Goal: Task Accomplishment & Management: Use online tool/utility

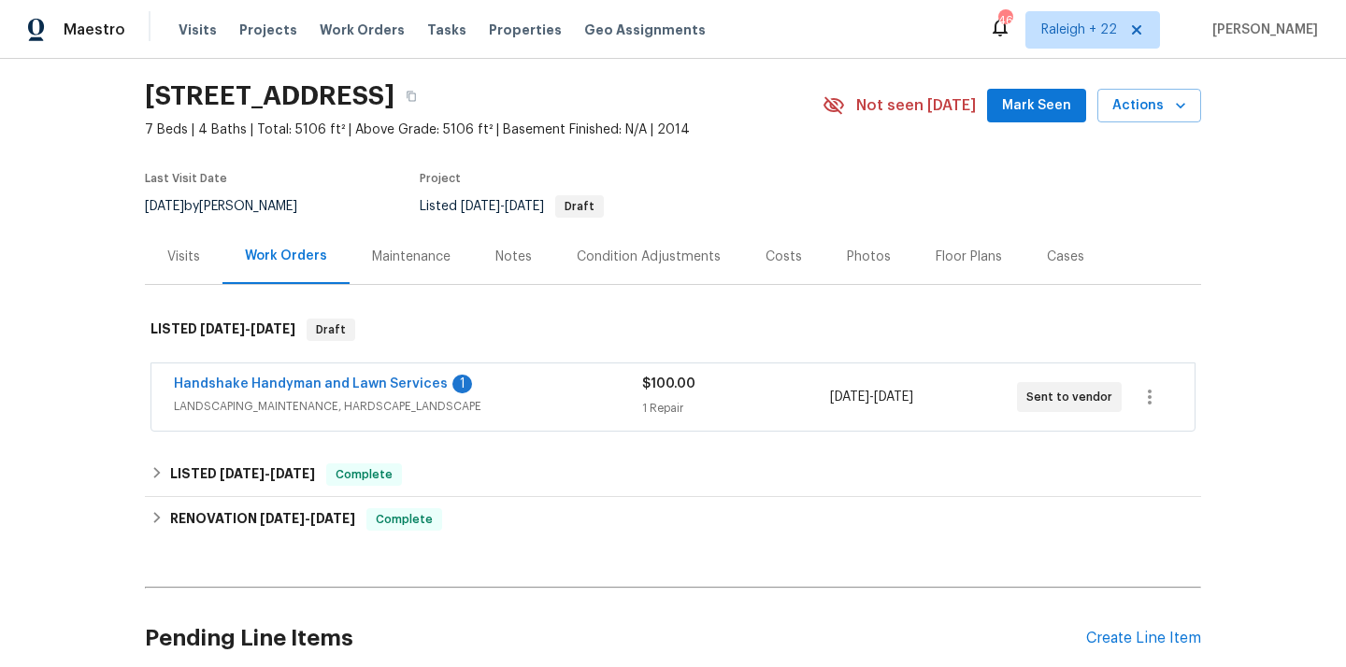
scroll to position [82, 0]
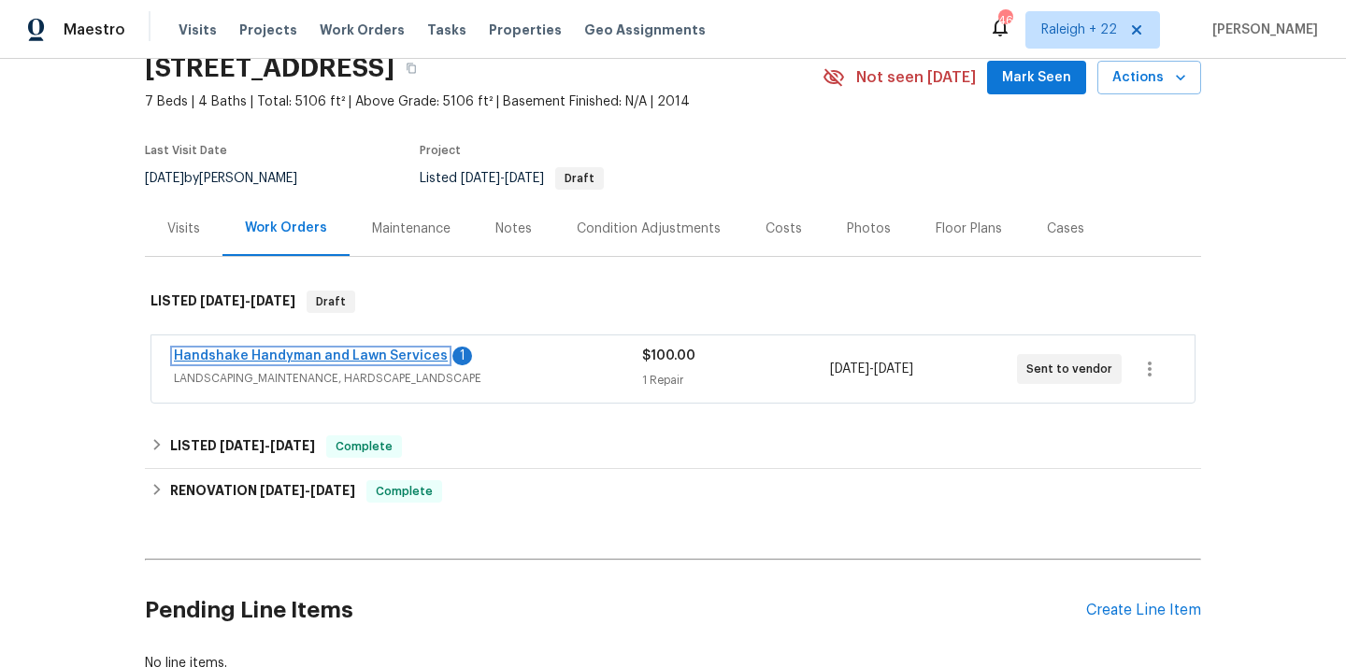
click at [326, 355] on link "Handshake Handyman and Lawn Services" at bounding box center [311, 356] width 274 height 13
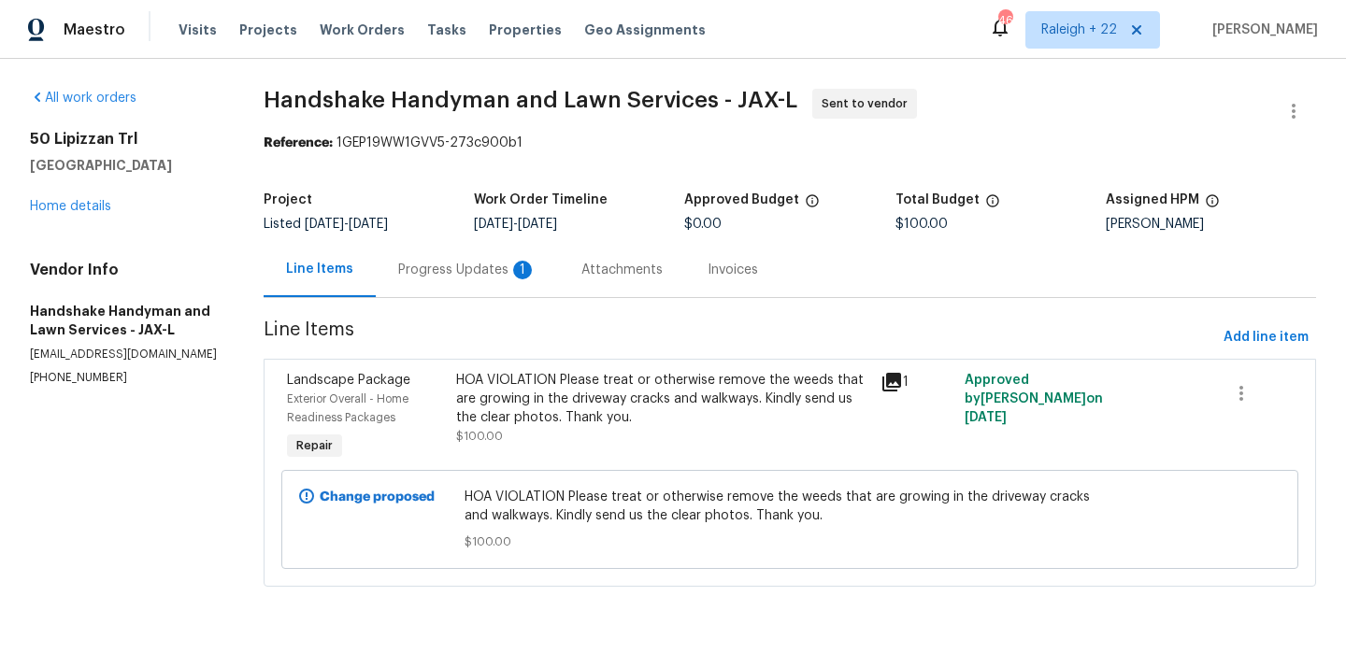
click at [470, 269] on div "Progress Updates 1" at bounding box center [467, 270] width 138 height 19
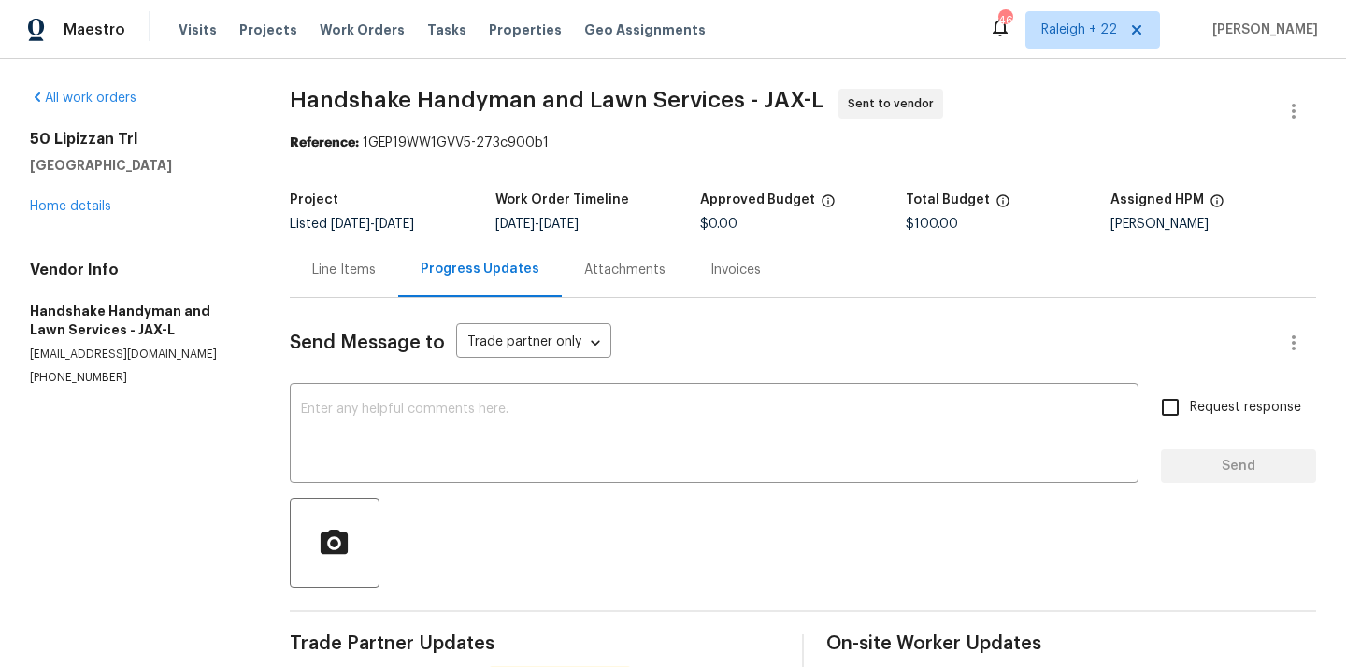
click at [383, 293] on div "Line Items" at bounding box center [344, 269] width 108 height 55
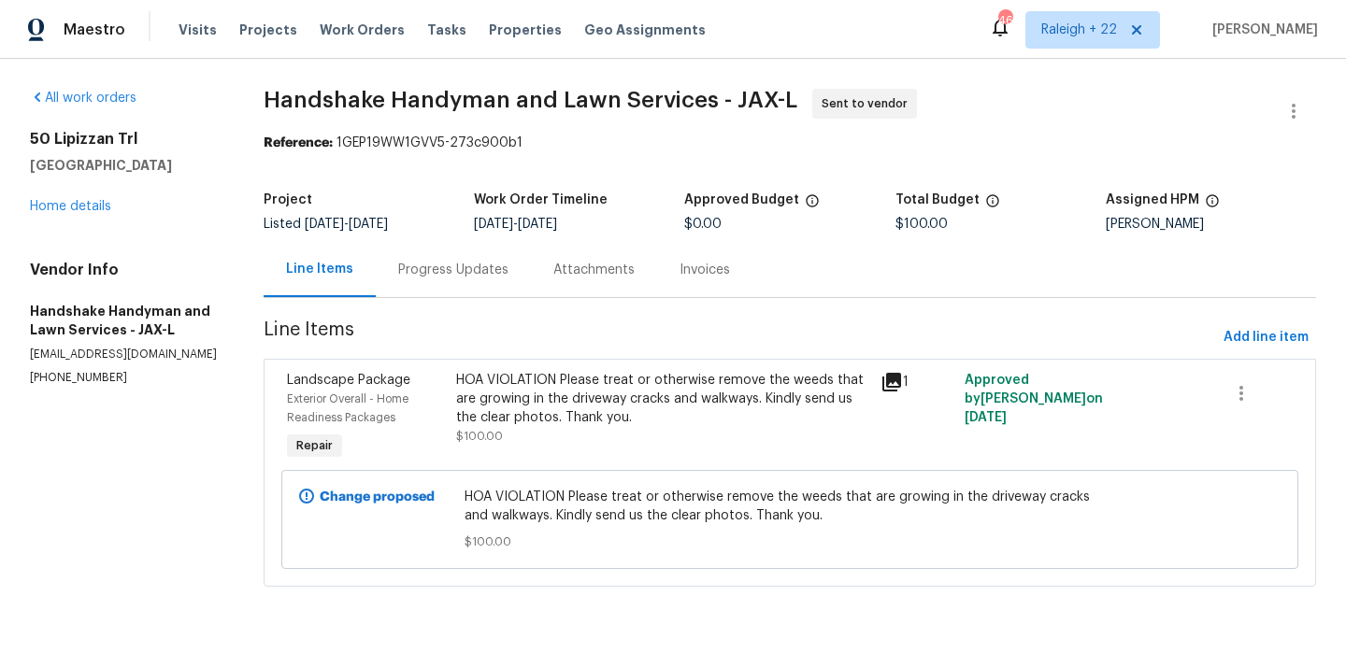
click at [447, 275] on div "Progress Updates" at bounding box center [453, 270] width 110 height 19
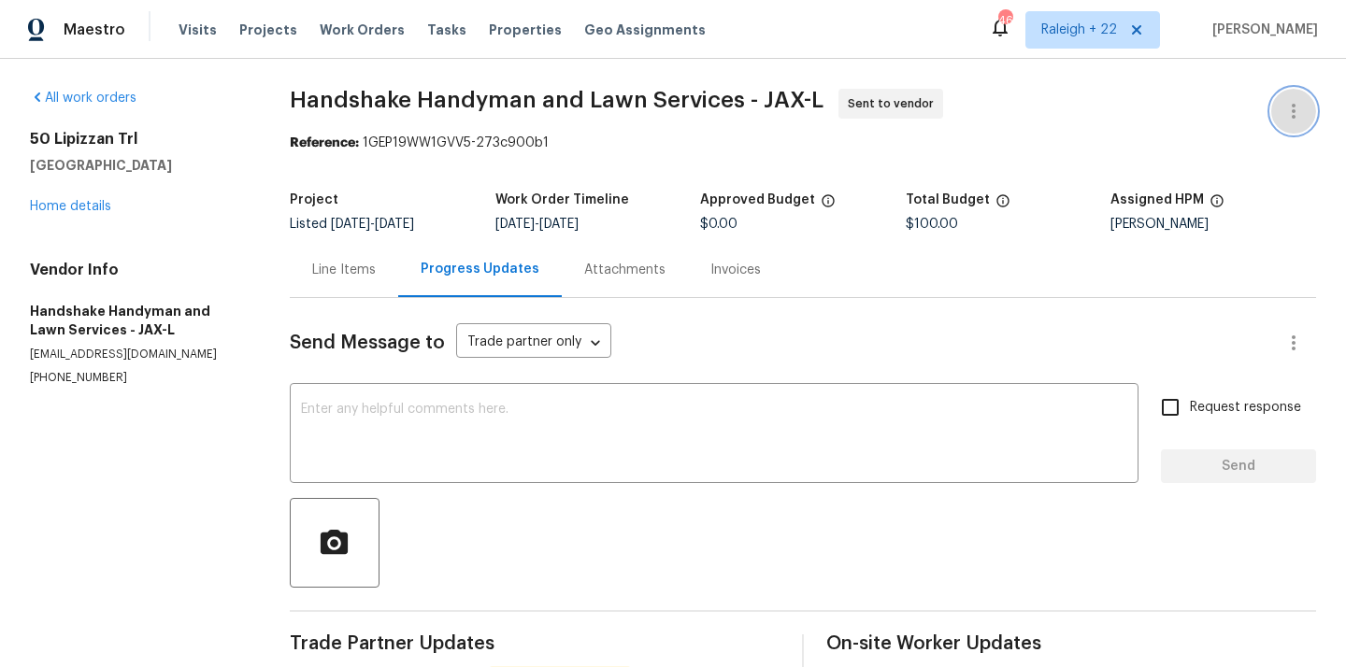
click at [1294, 116] on icon "button" at bounding box center [1294, 111] width 4 height 15
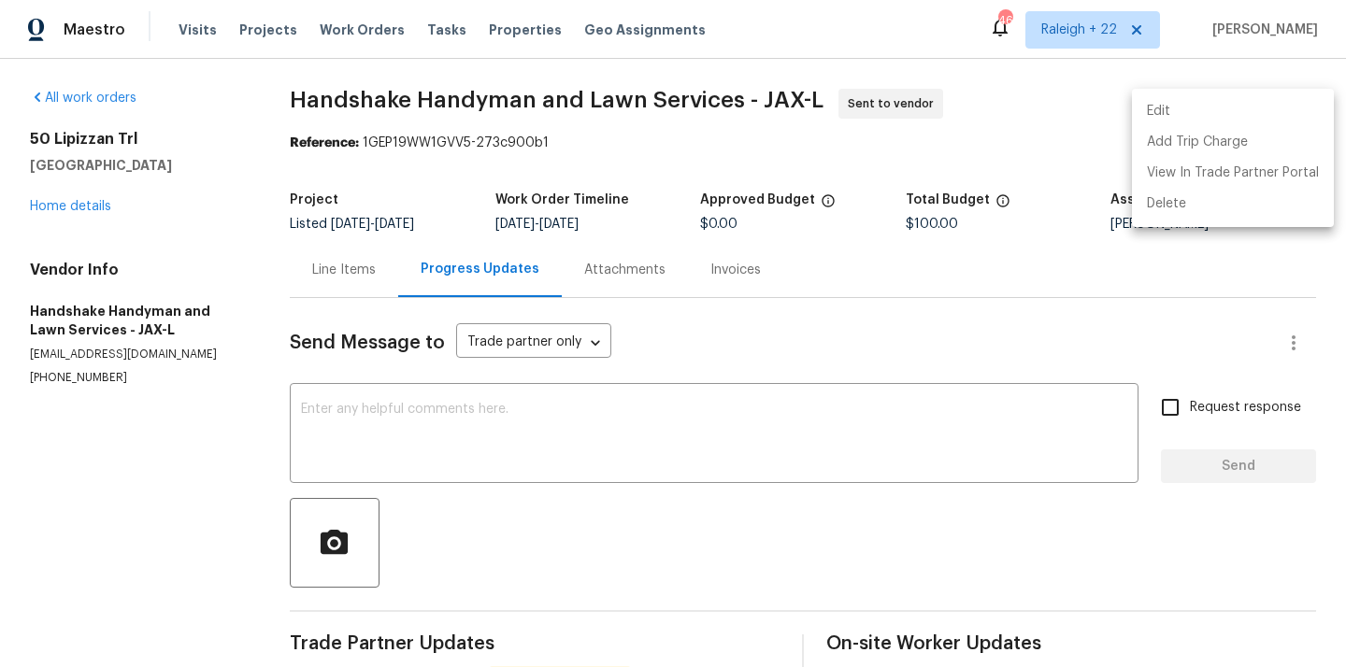
click at [1178, 118] on li "Edit" at bounding box center [1233, 111] width 202 height 31
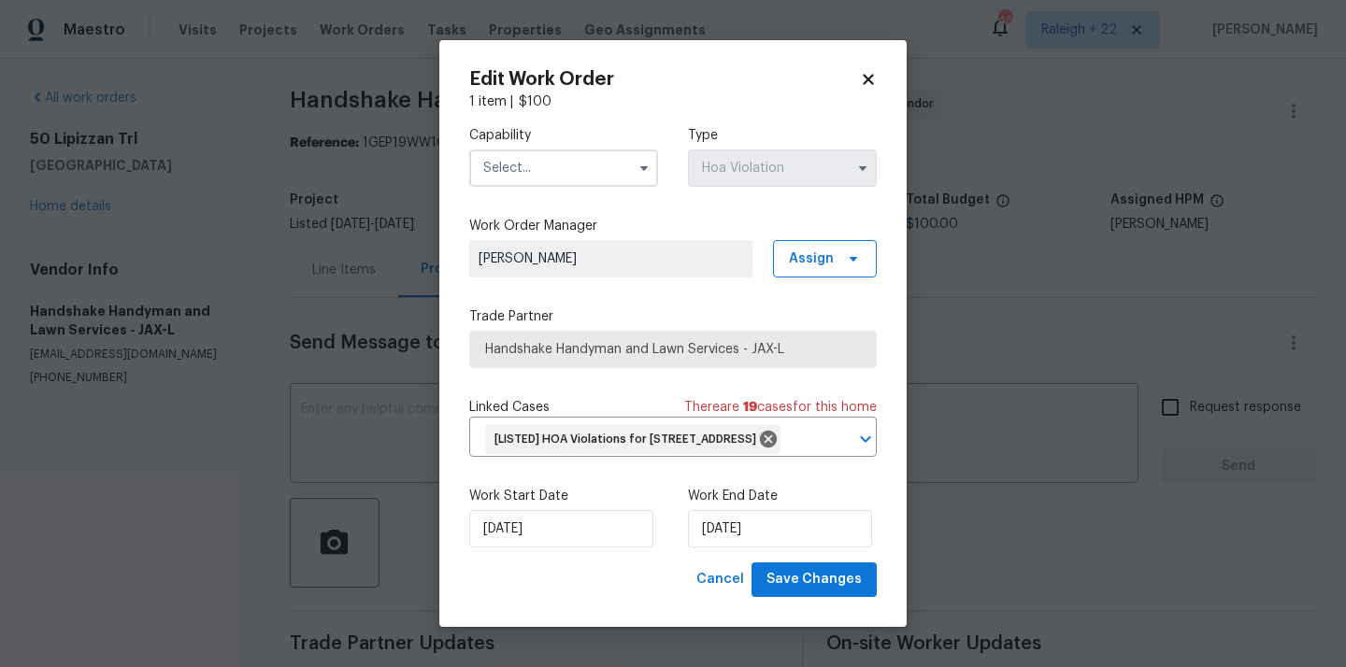
click at [600, 151] on input "text" at bounding box center [563, 168] width 189 height 37
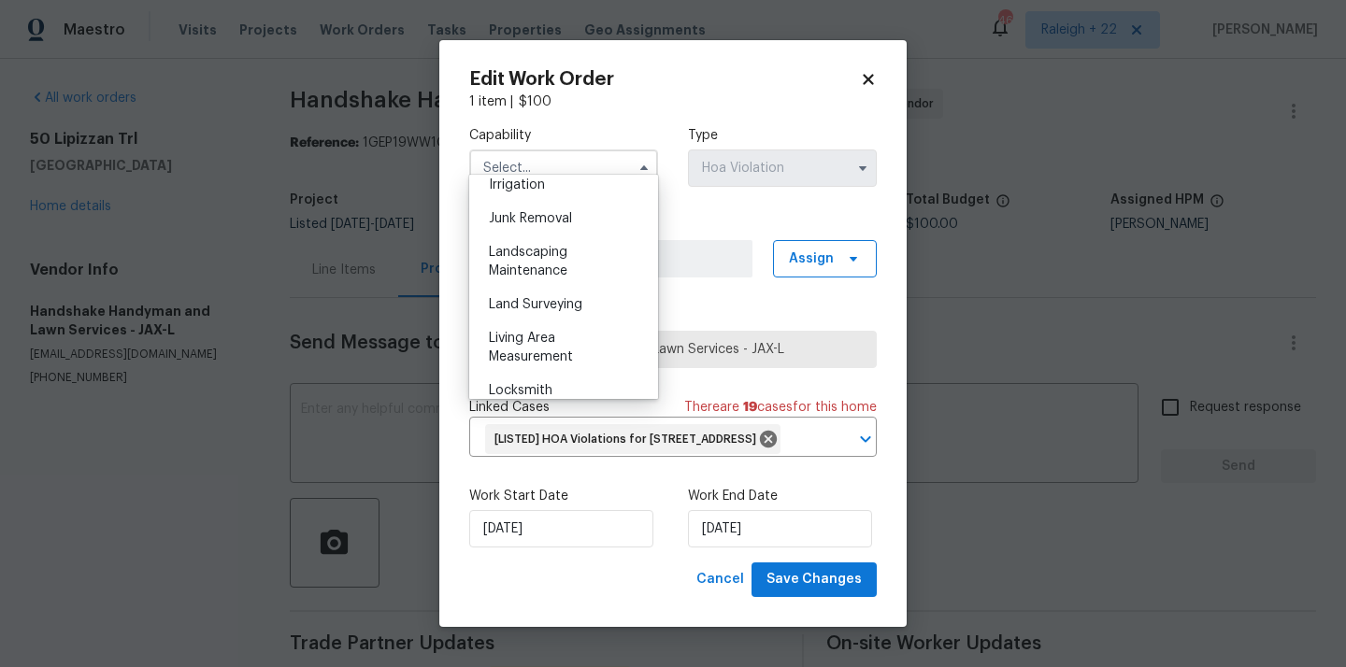
scroll to position [1175, 0]
click at [551, 265] on span "Landscaping Maintenance" at bounding box center [528, 261] width 79 height 32
type input "Landscaping Maintenance"
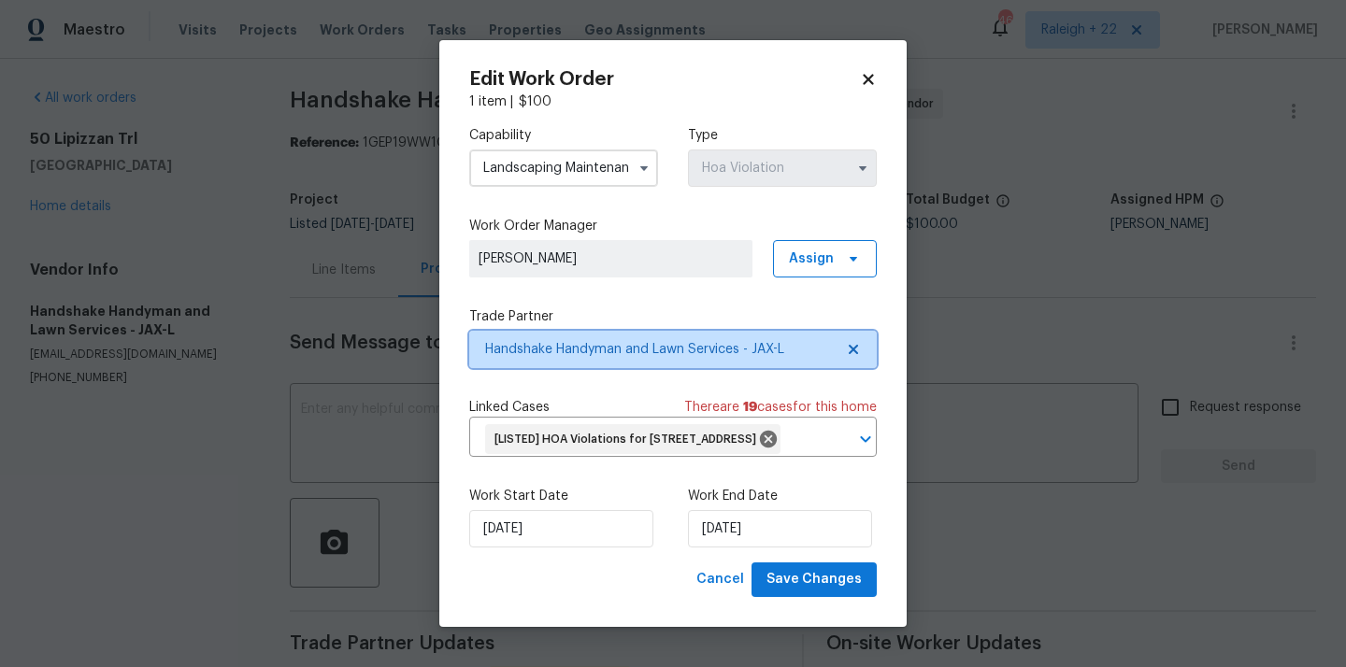
click at [577, 346] on span "Handshake Handyman and Lawn Services - JAX-L" at bounding box center [659, 349] width 349 height 19
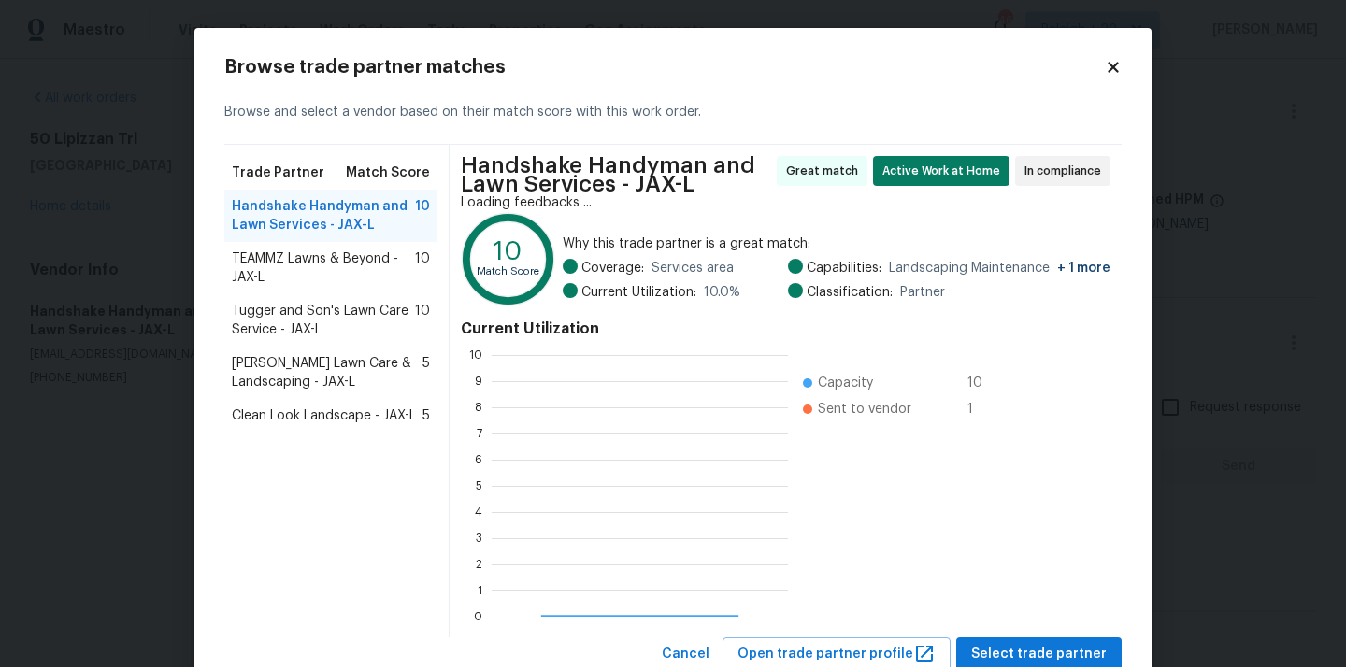
scroll to position [262, 296]
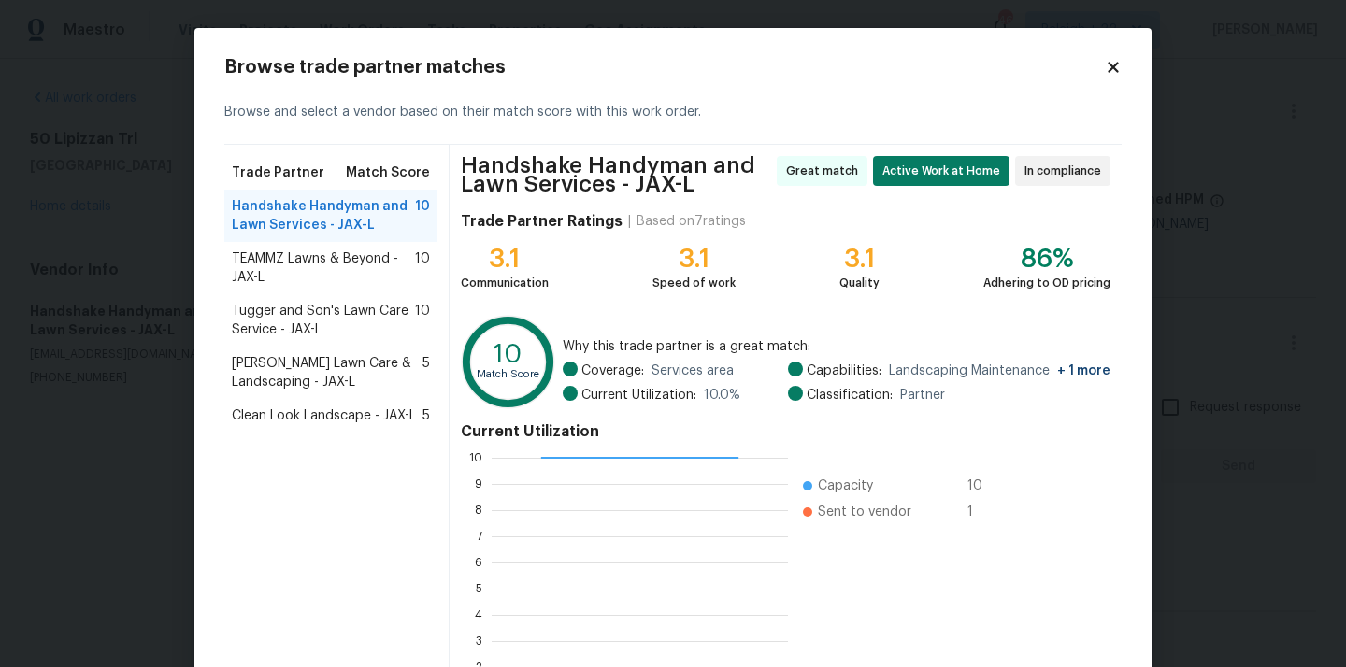
click at [337, 314] on span "Tugger and Son's Lawn Care Service - JAX-L" at bounding box center [323, 320] width 183 height 37
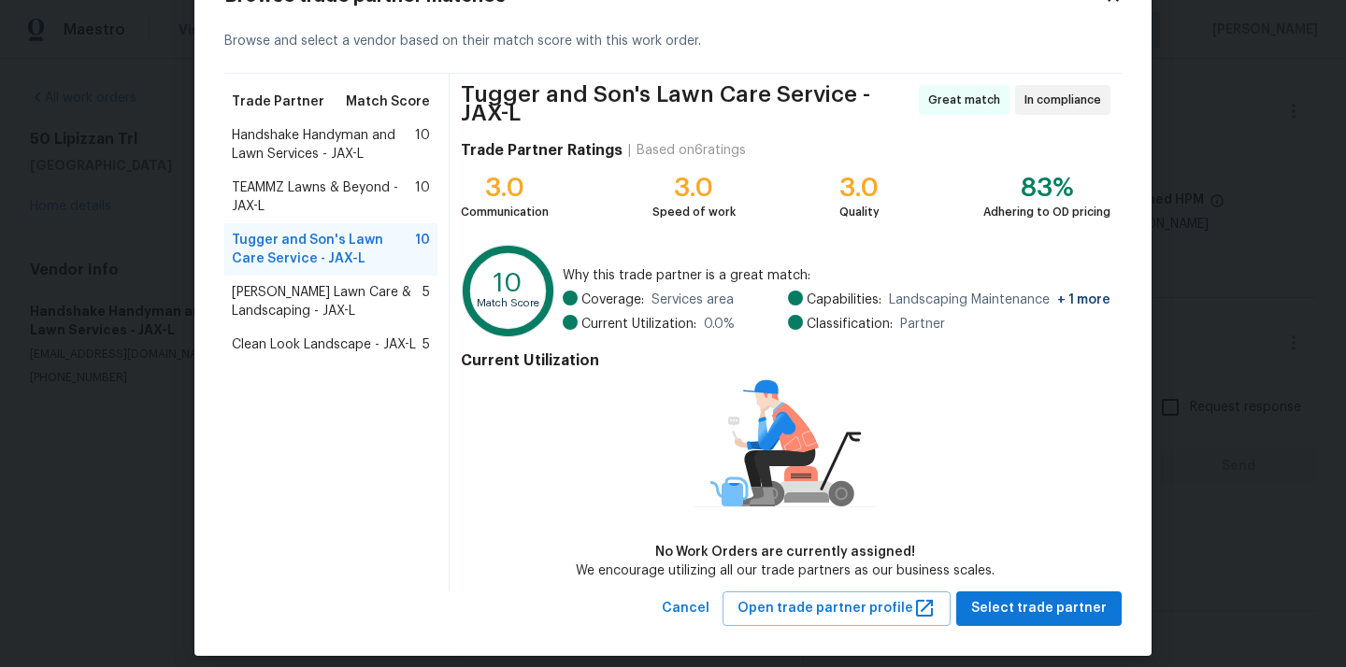
scroll to position [86, 0]
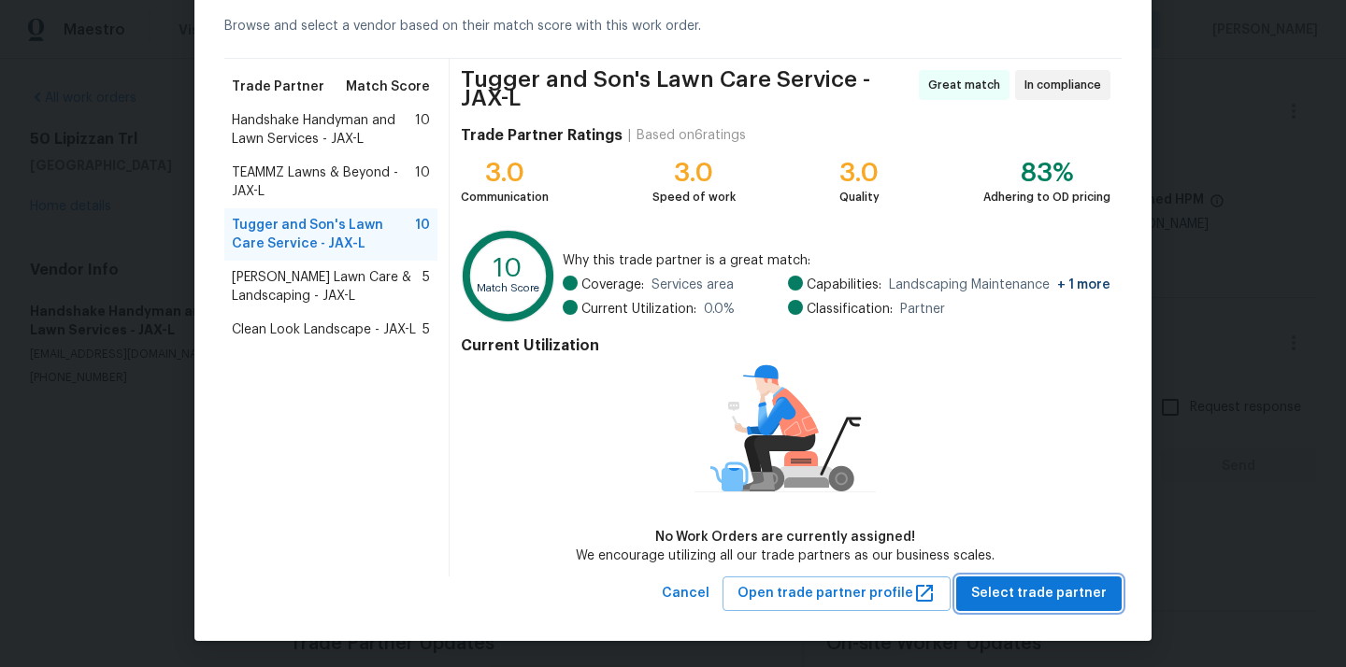
click at [1006, 586] on span "Select trade partner" at bounding box center [1039, 593] width 136 height 23
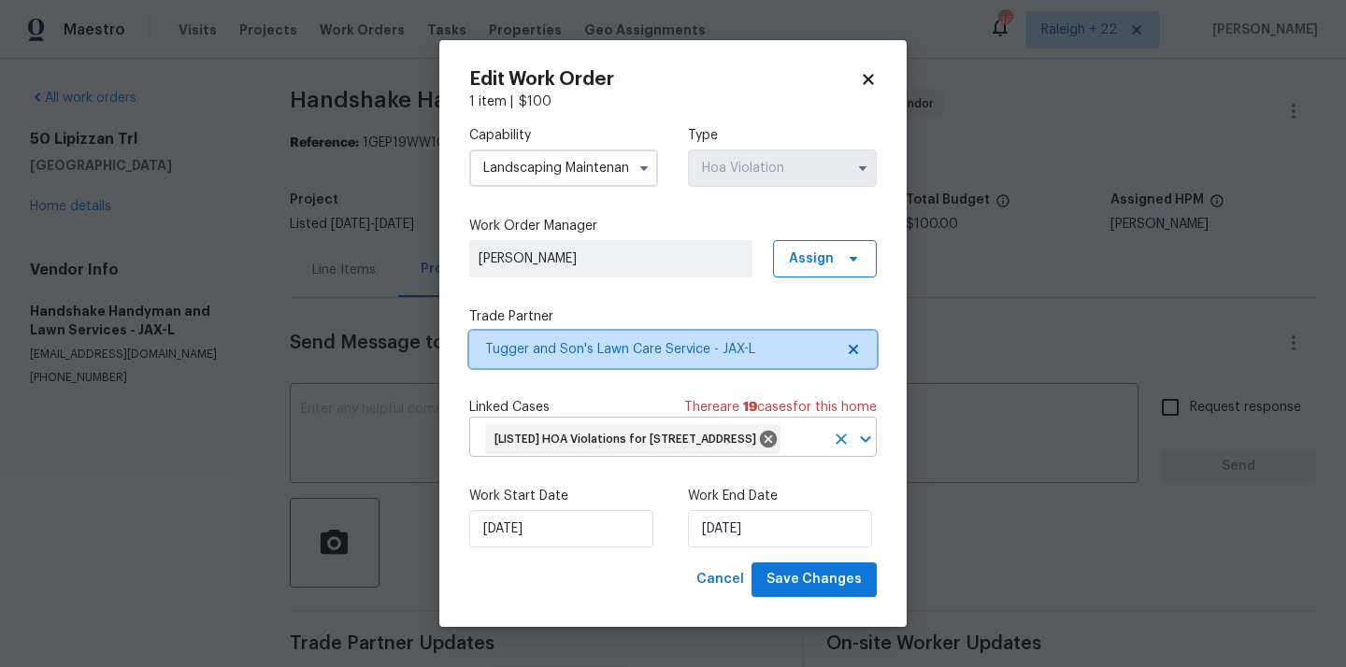
scroll to position [0, 0]
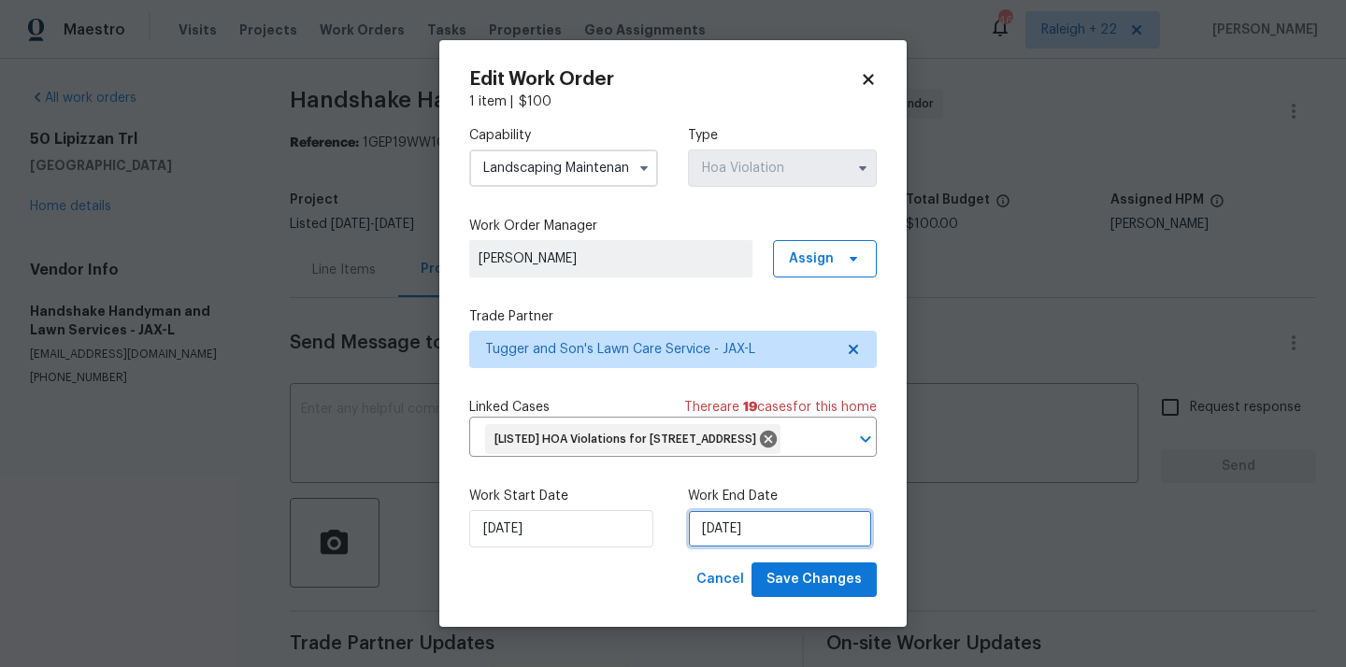
click at [748, 548] on input "[DATE]" at bounding box center [780, 528] width 184 height 37
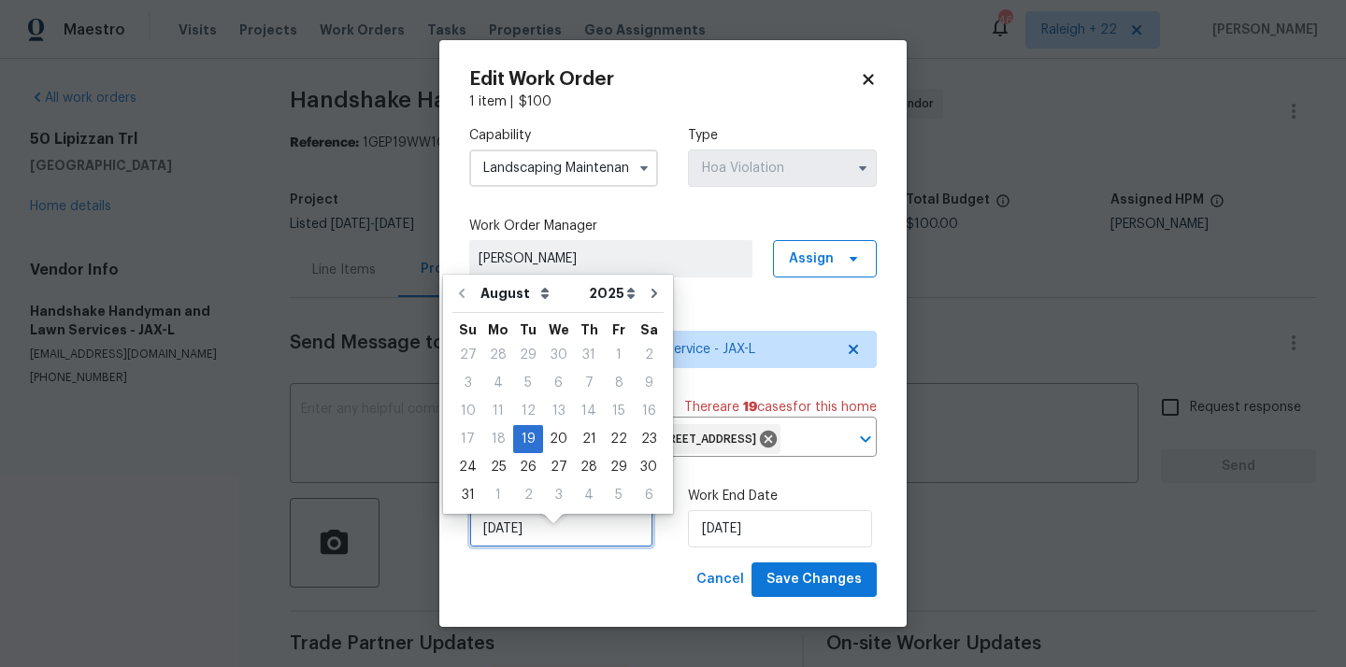
click at [545, 548] on input "[DATE]" at bounding box center [561, 528] width 184 height 37
click at [587, 436] on div "21" at bounding box center [589, 439] width 30 height 26
type input "[DATE]"
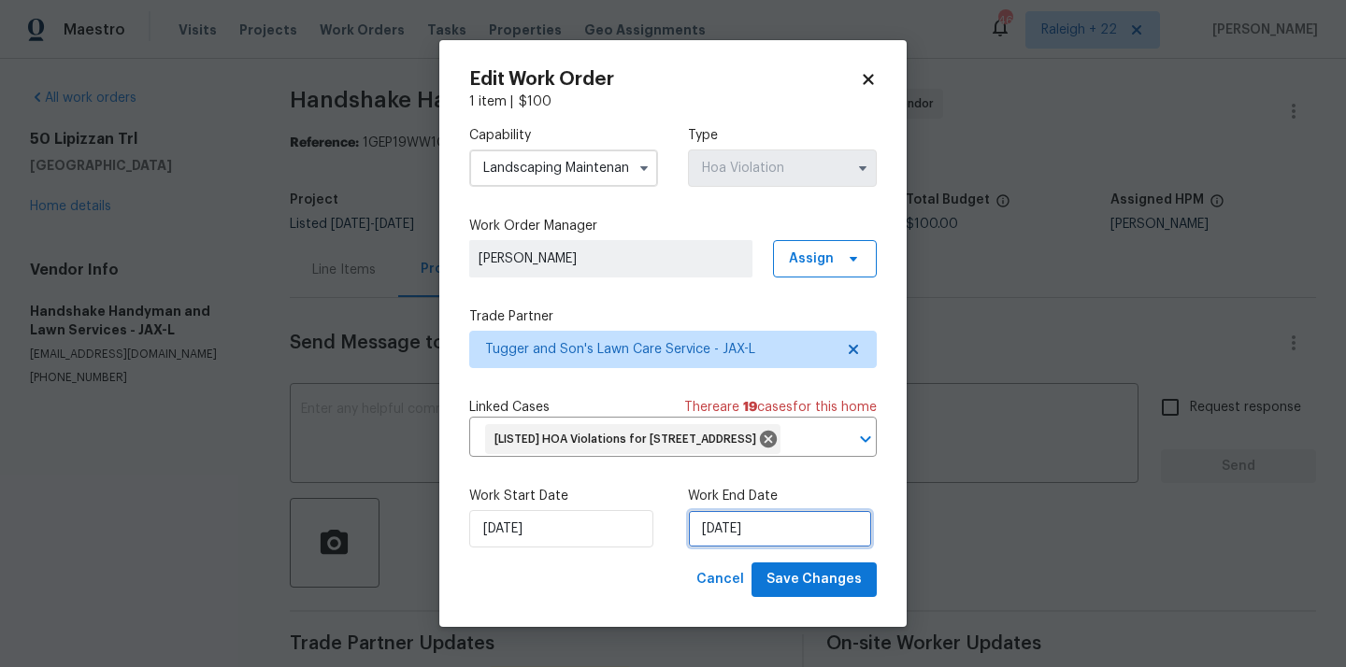
click at [721, 540] on input "[DATE]" at bounding box center [780, 528] width 184 height 37
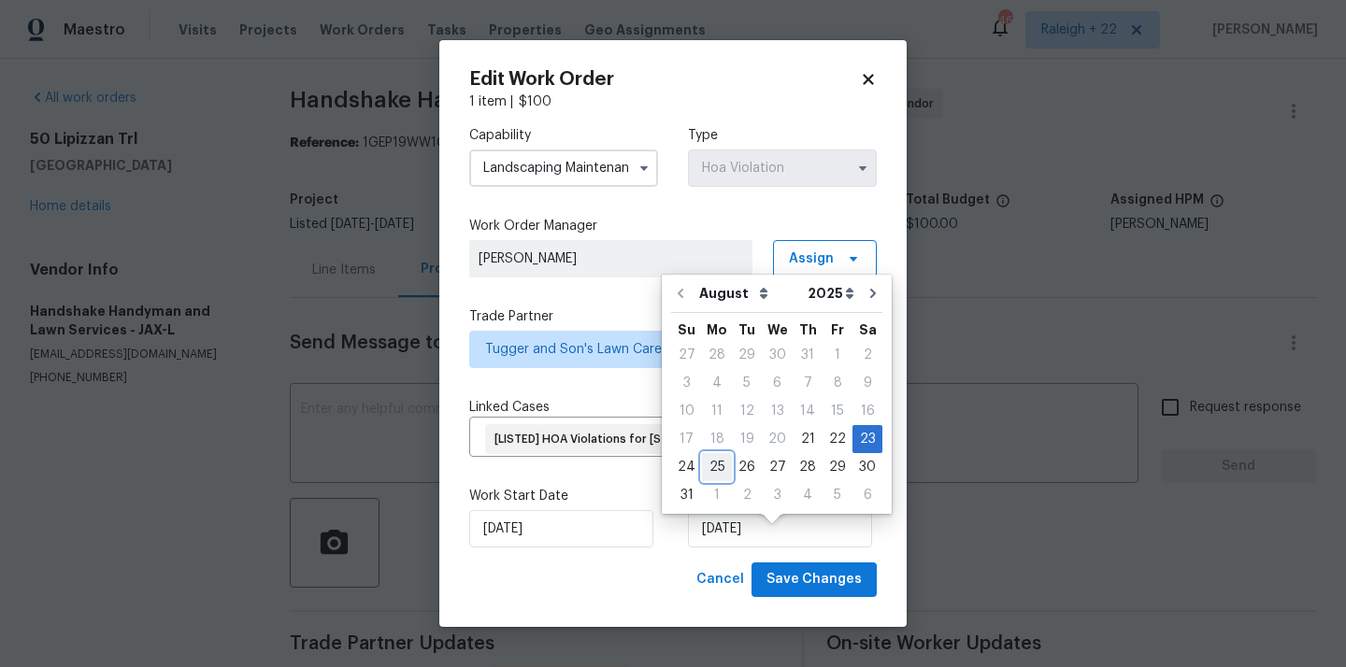
click at [713, 466] on div "25" at bounding box center [717, 467] width 30 height 26
type input "[DATE]"
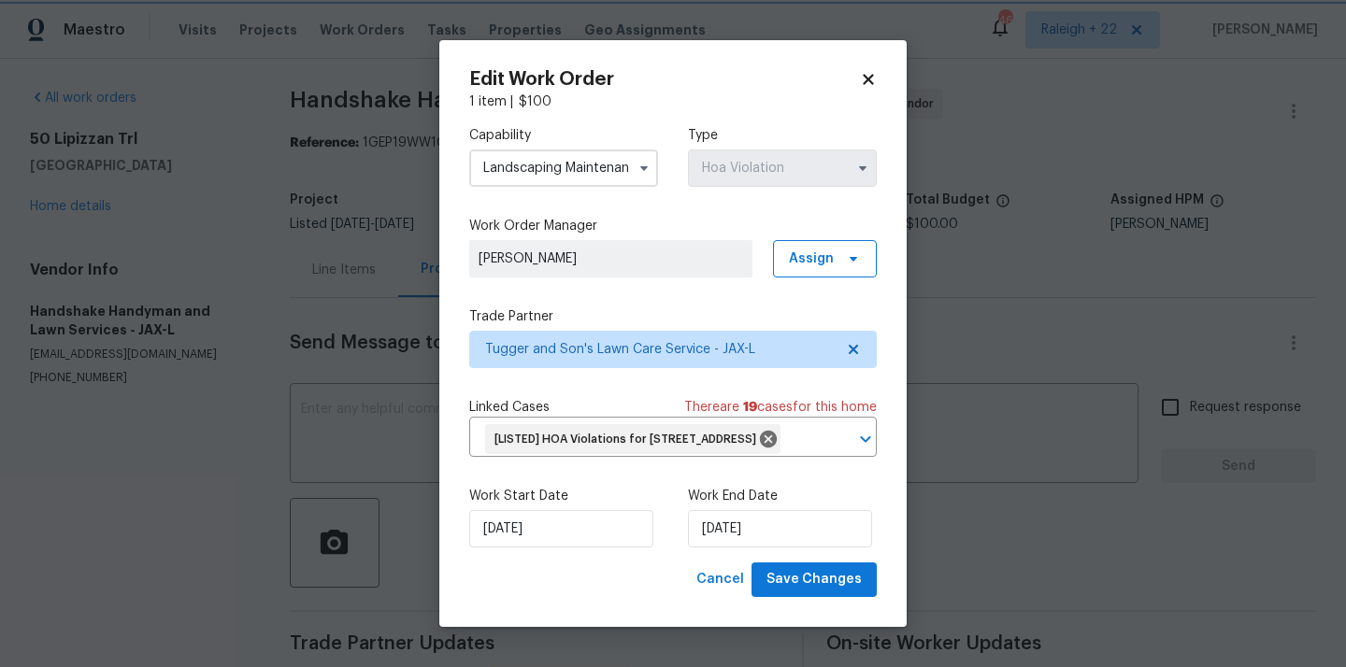
scroll to position [5, 0]
click at [827, 592] on span "Save Changes" at bounding box center [814, 579] width 95 height 23
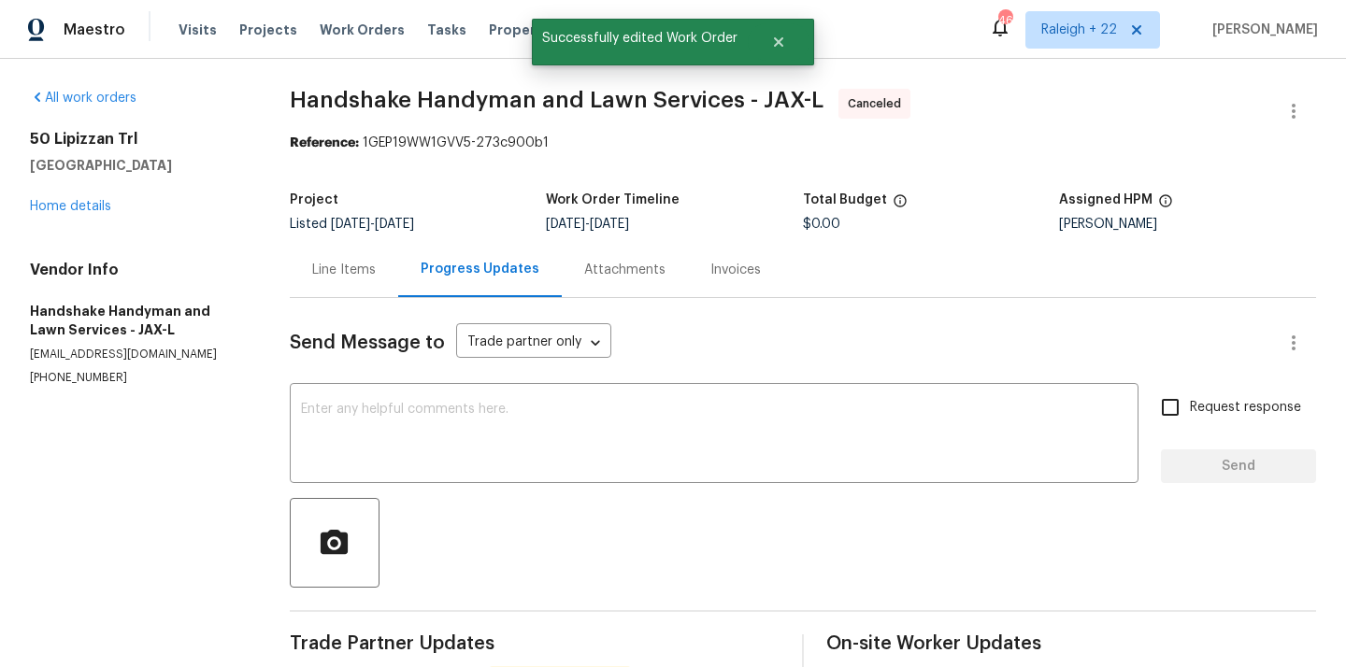
scroll to position [0, 0]
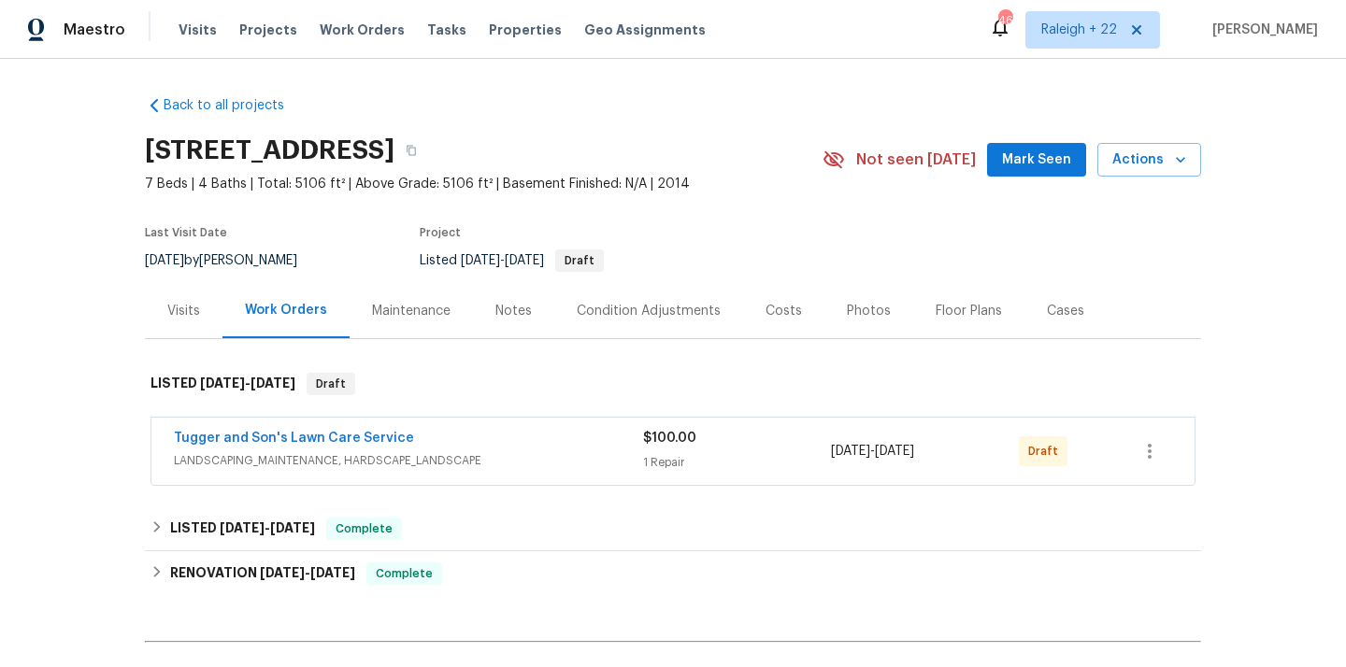
click at [403, 462] on span "LANDSCAPING_MAINTENANCE, HARDSCAPE_LANDSCAPE" at bounding box center [408, 461] width 469 height 19
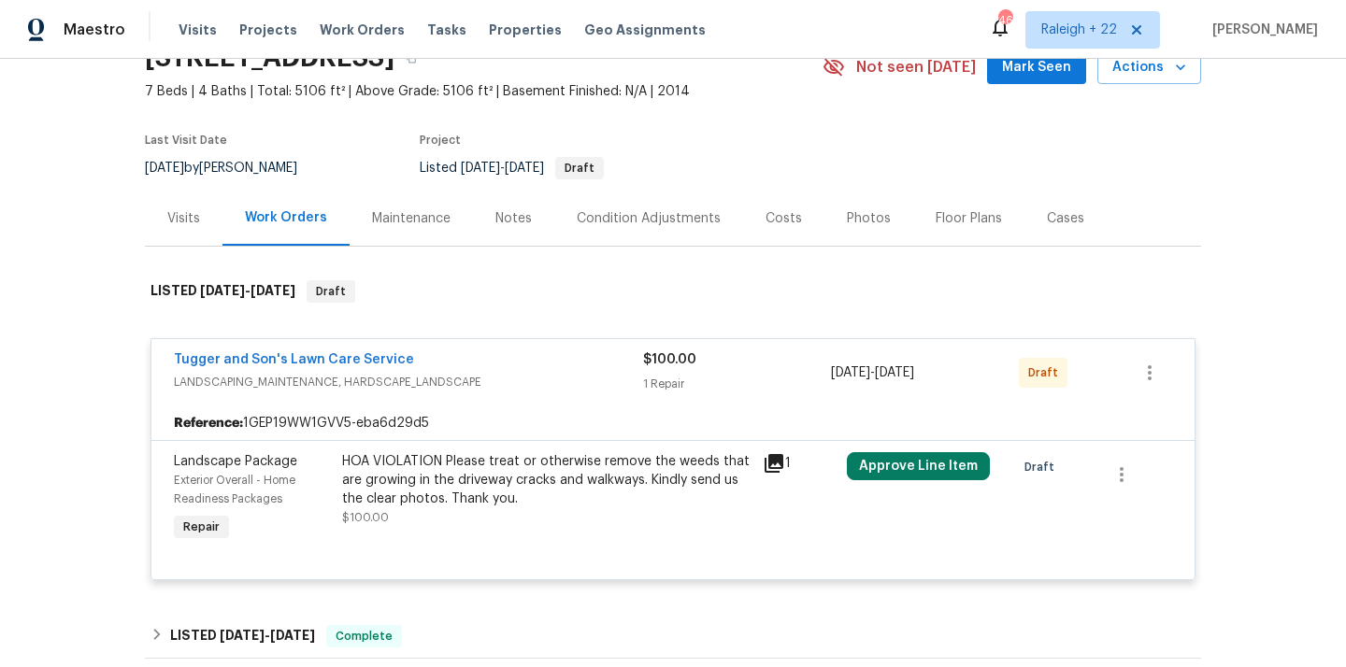
scroll to position [108, 0]
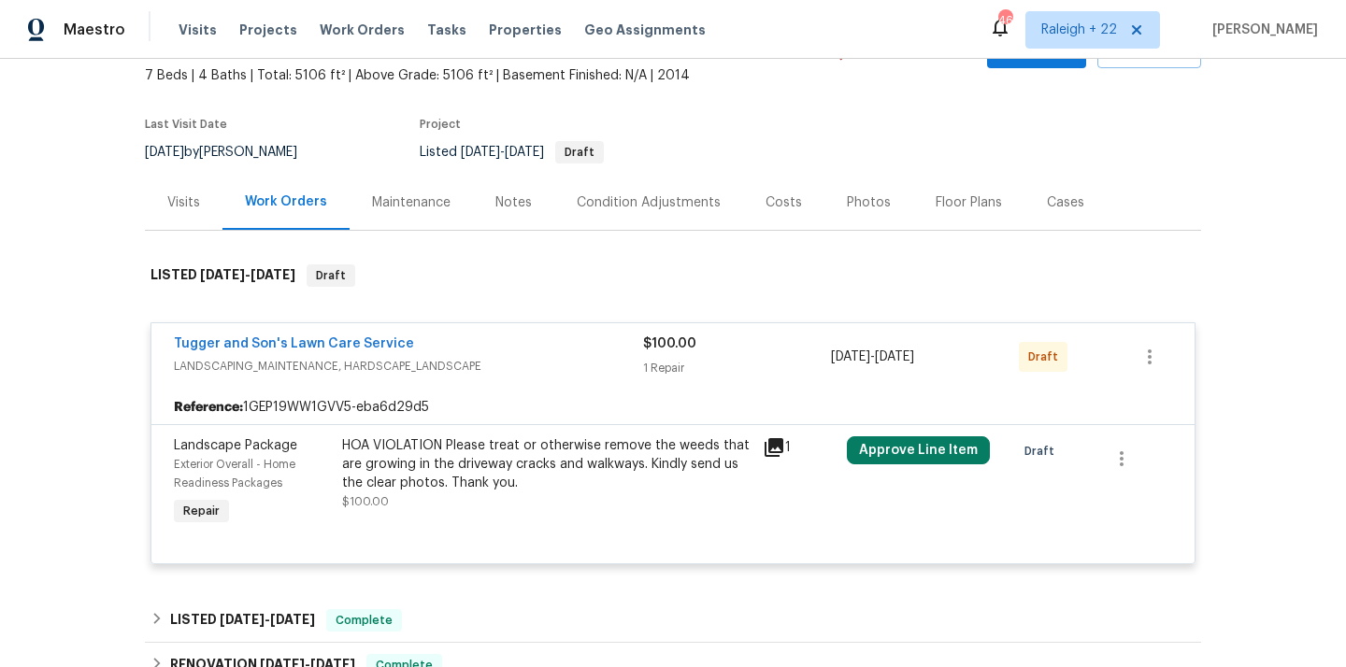
click at [641, 479] on div "HOA VIOLATION Please treat or otherwise remove the weeds that are growing in th…" at bounding box center [546, 465] width 409 height 56
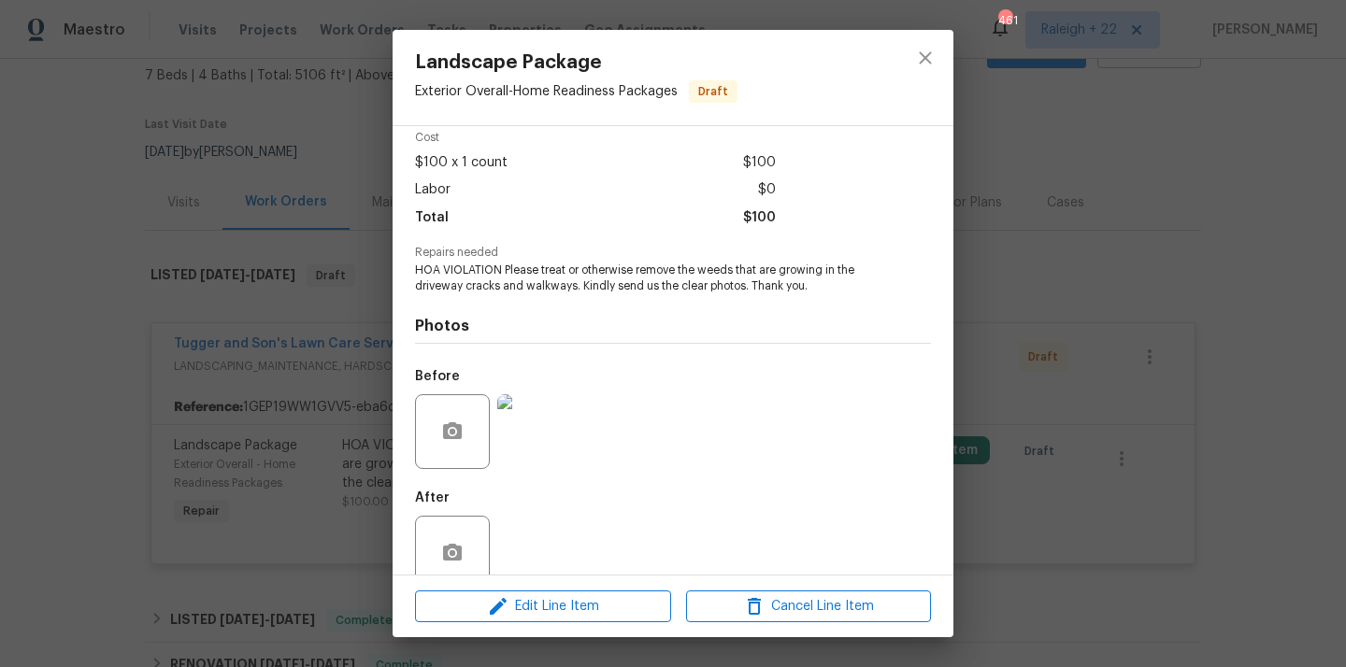
scroll to position [93, 0]
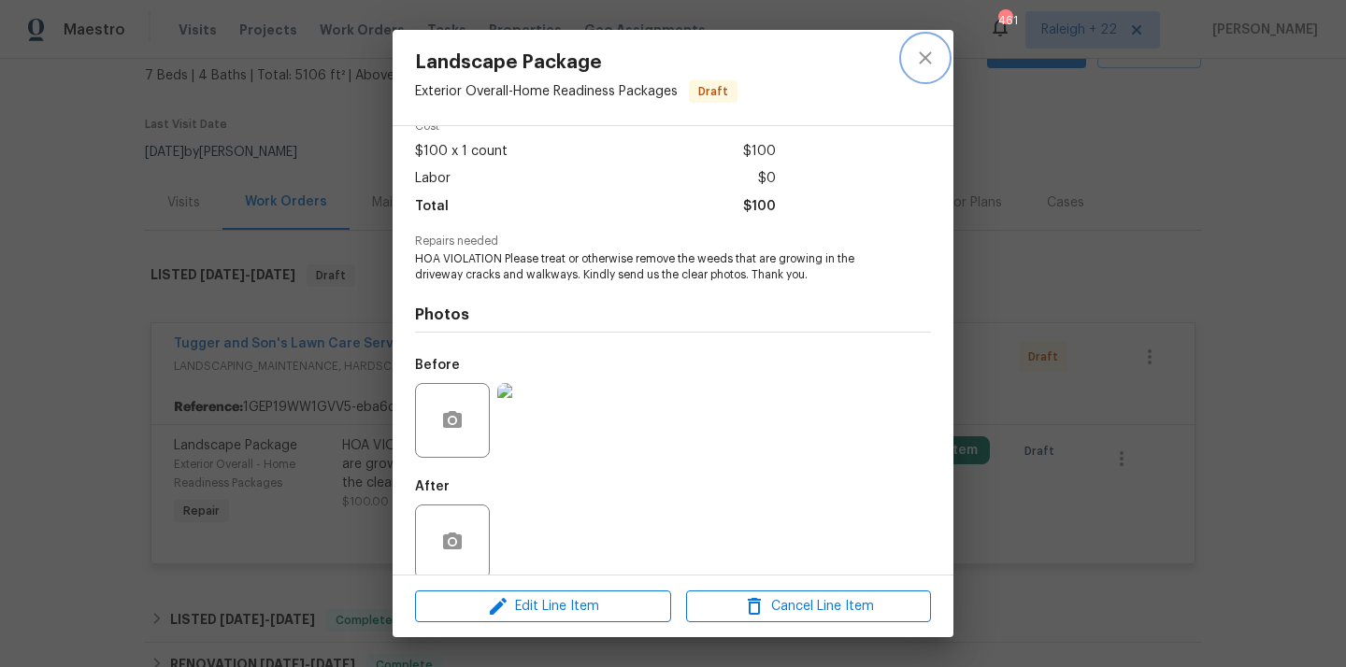
click at [929, 61] on icon "close" at bounding box center [925, 57] width 12 height 12
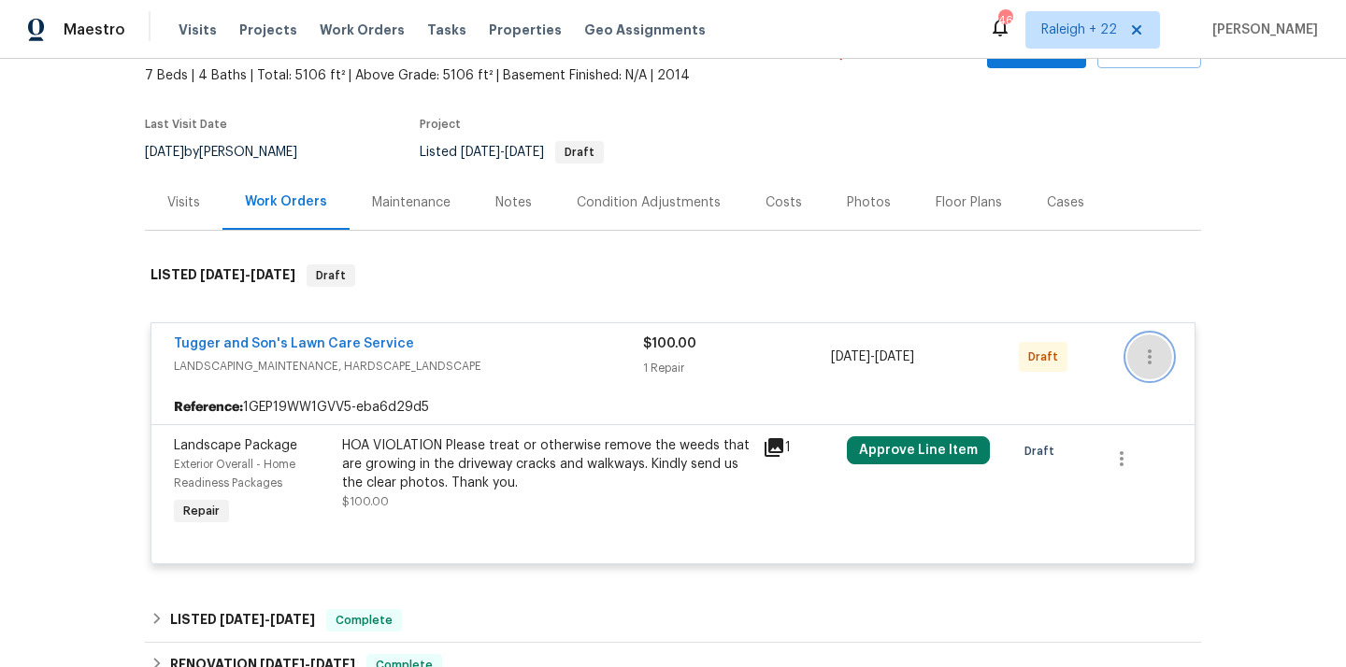
click at [1157, 370] on button "button" at bounding box center [1149, 357] width 45 height 45
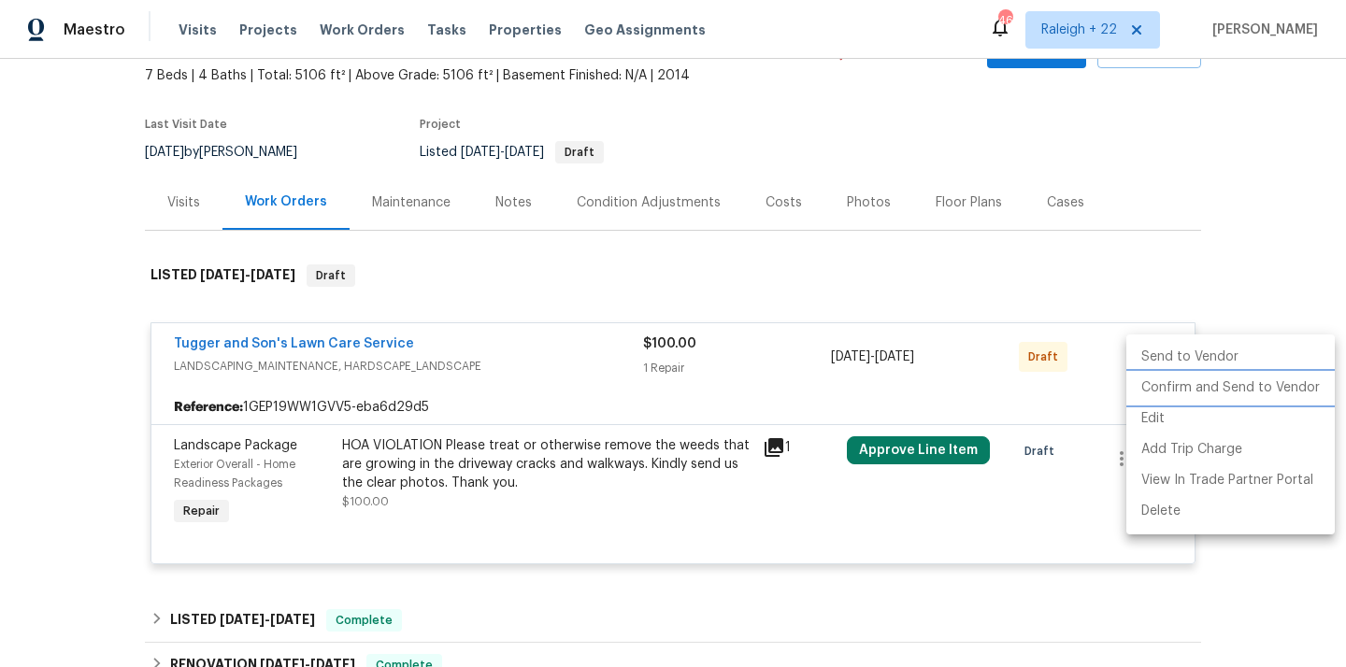
click at [1174, 387] on li "Confirm and Send to Vendor" at bounding box center [1230, 388] width 208 height 31
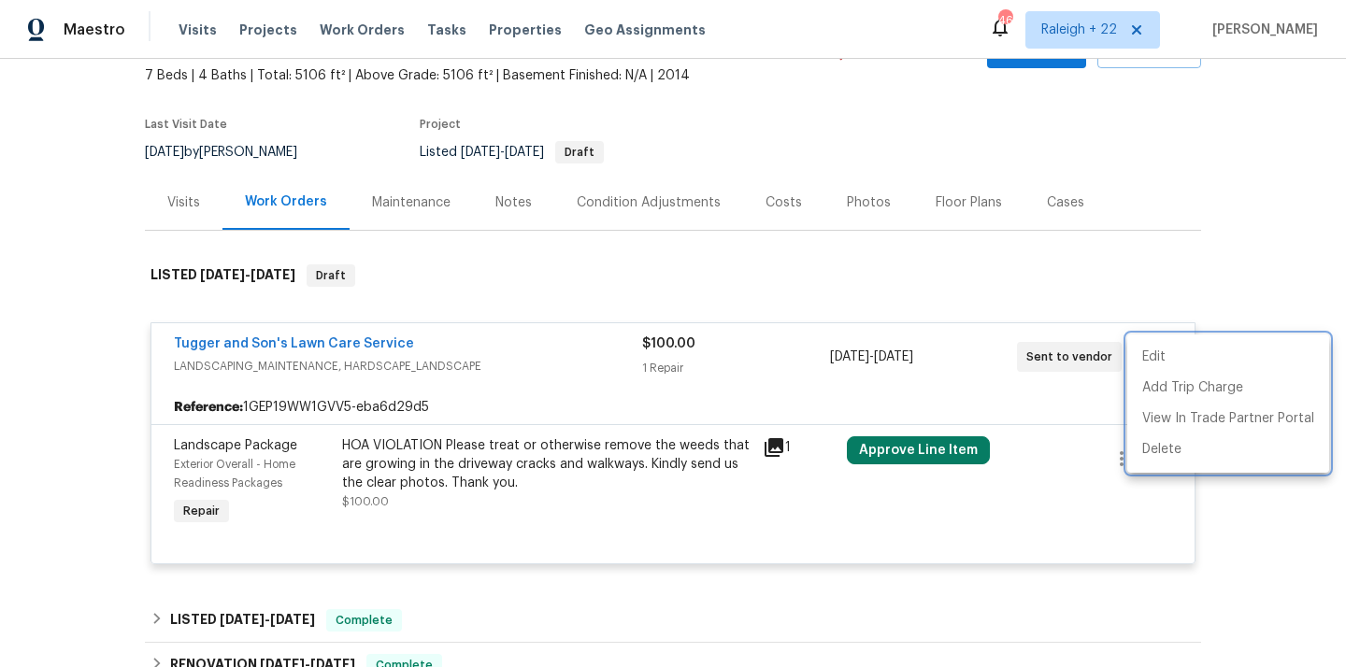
click at [286, 338] on div at bounding box center [673, 333] width 1346 height 667
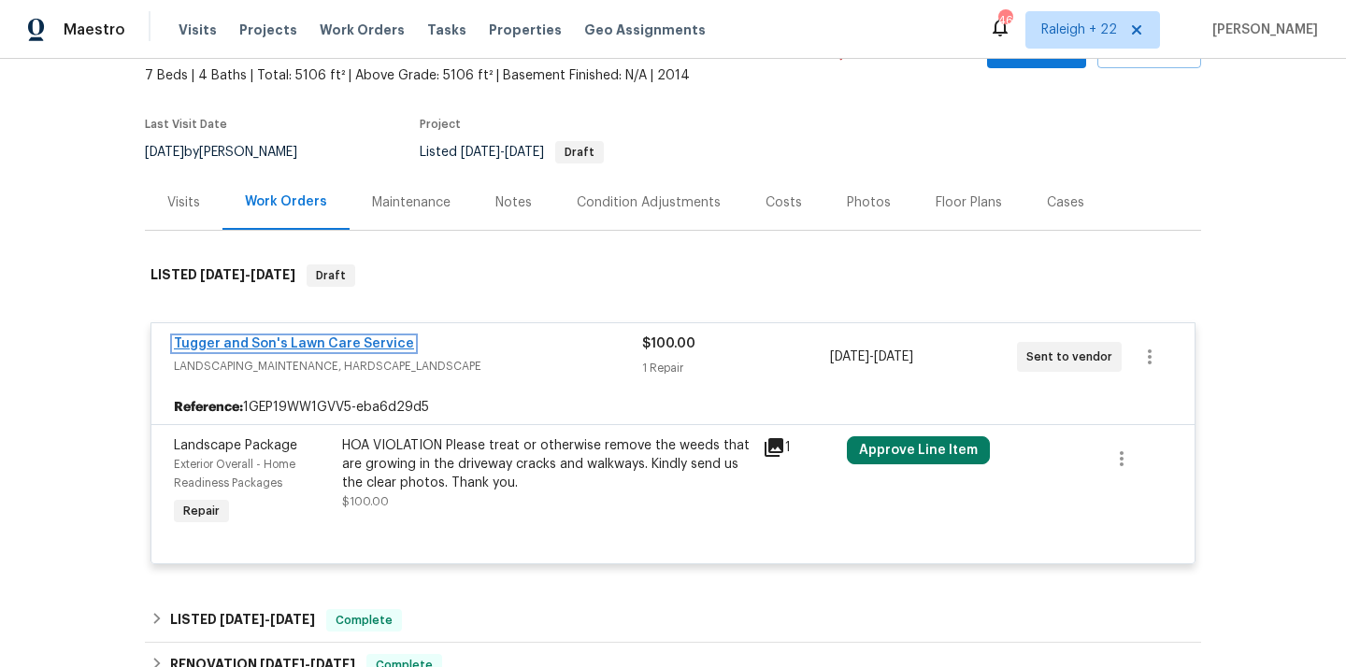
click at [313, 338] on link "Tugger and Son's Lawn Care Service" at bounding box center [294, 343] width 240 height 13
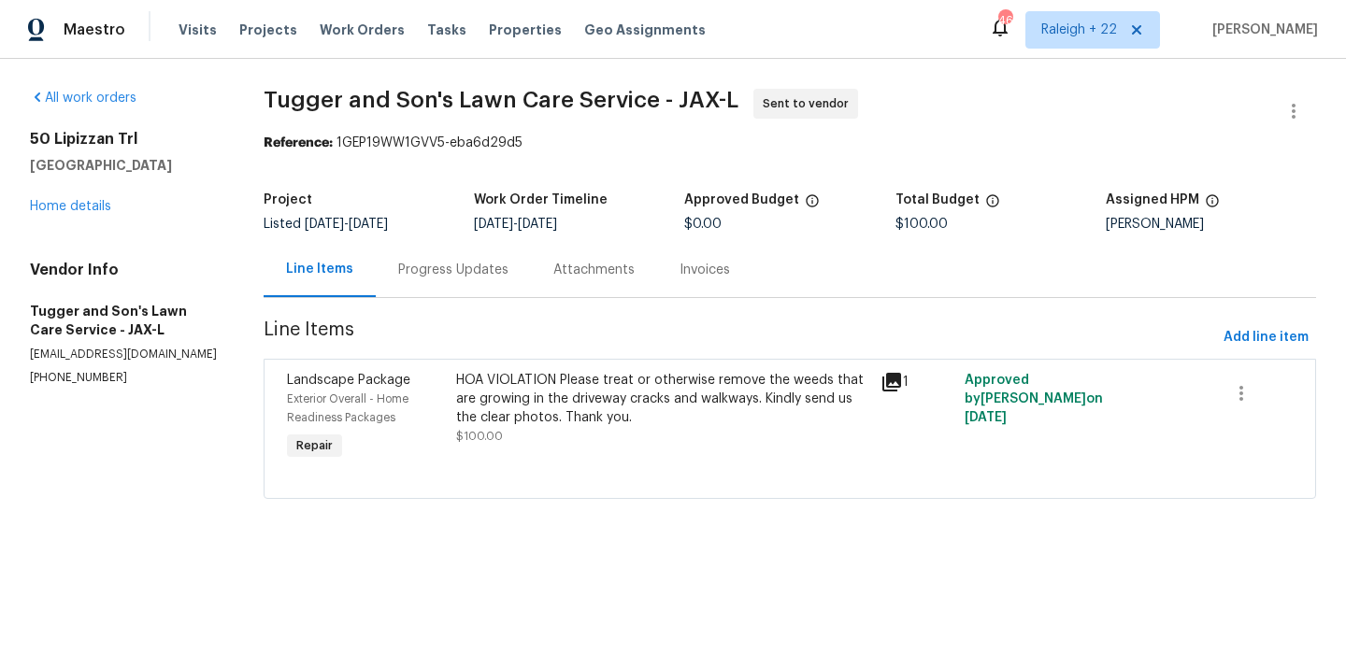
click at [442, 278] on div "Progress Updates" at bounding box center [453, 270] width 110 height 19
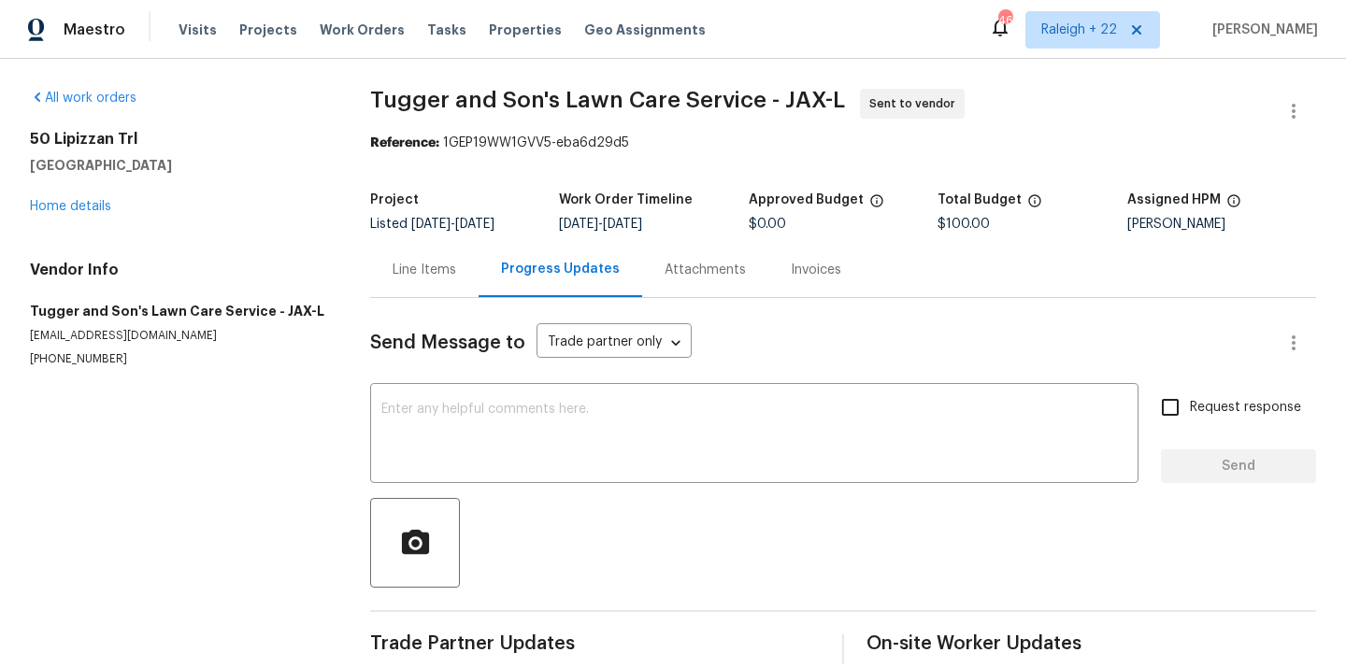
scroll to position [27, 0]
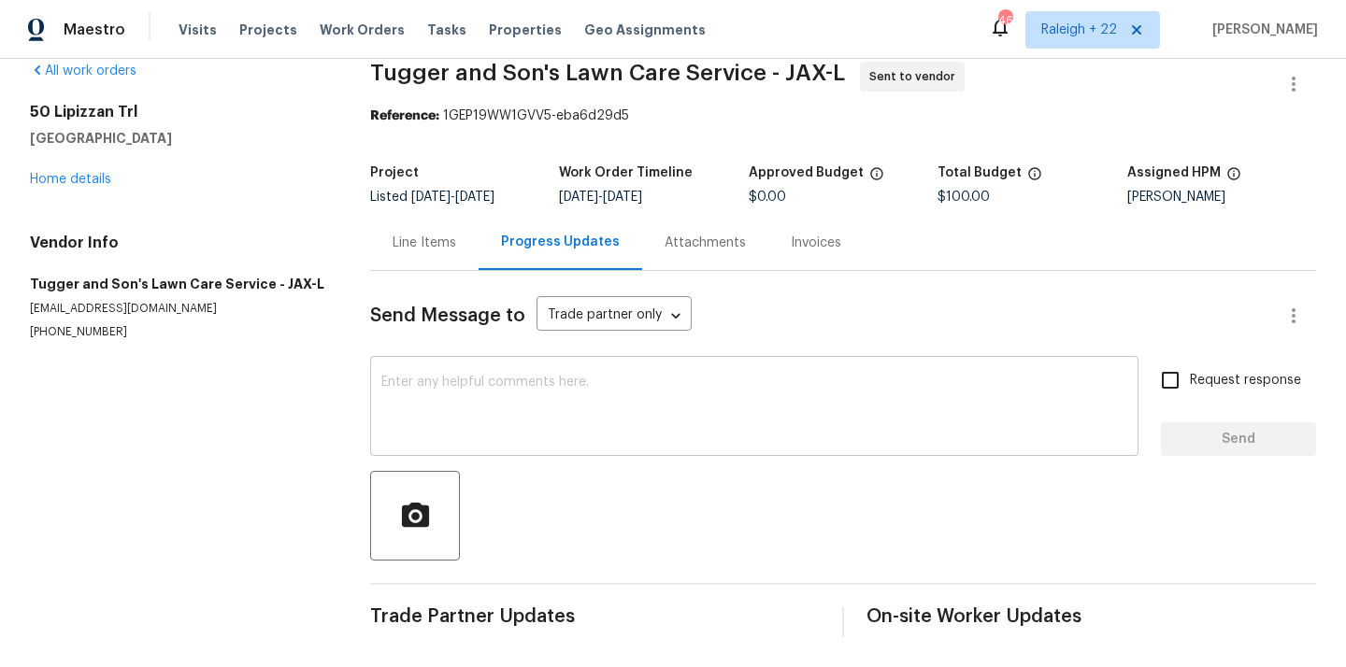
click at [547, 413] on textarea at bounding box center [754, 408] width 746 height 65
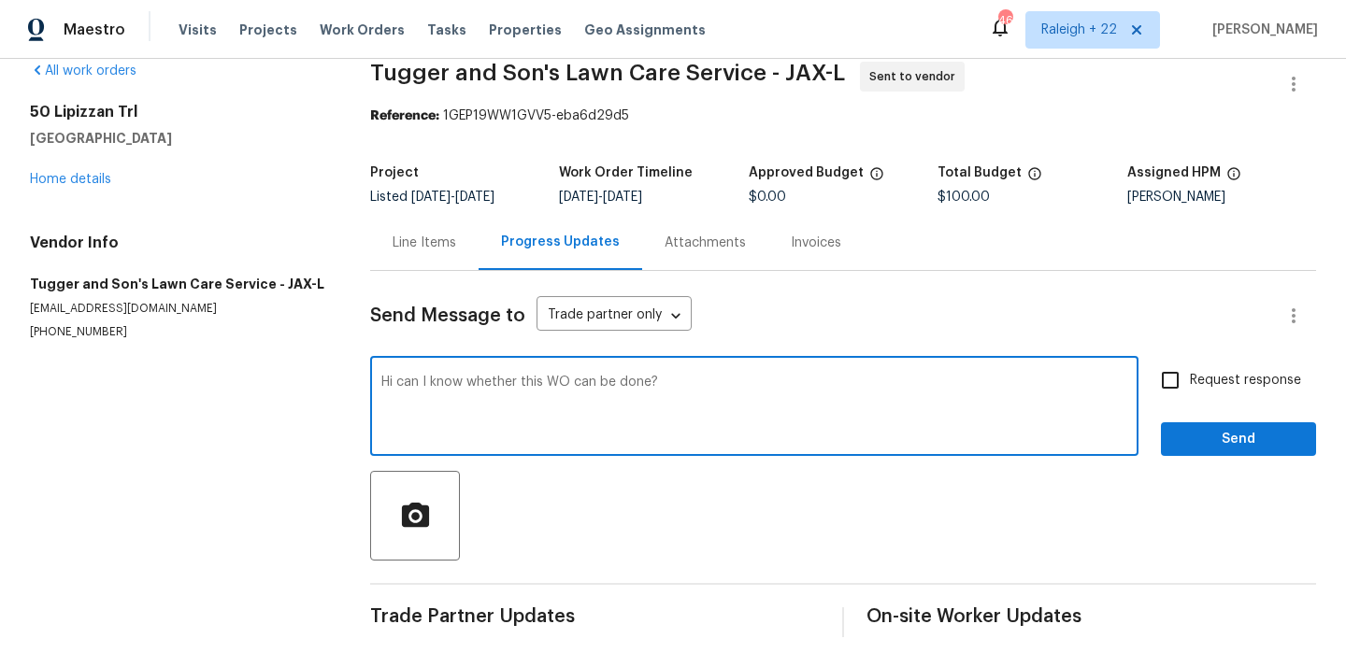
type textarea "Hi can I know whether this WO can be done?"
click at [1169, 385] on input "Request response" at bounding box center [1170, 380] width 39 height 39
checkbox input "true"
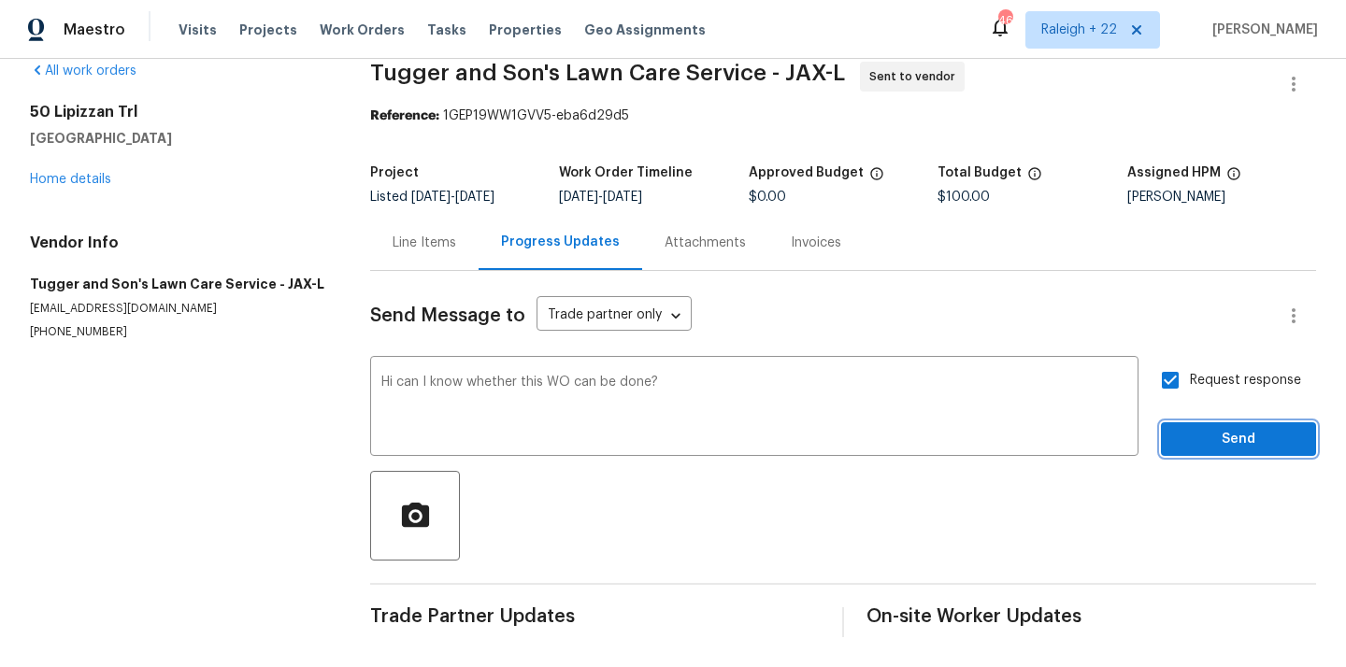
click at [1212, 436] on span "Send" at bounding box center [1238, 439] width 125 height 23
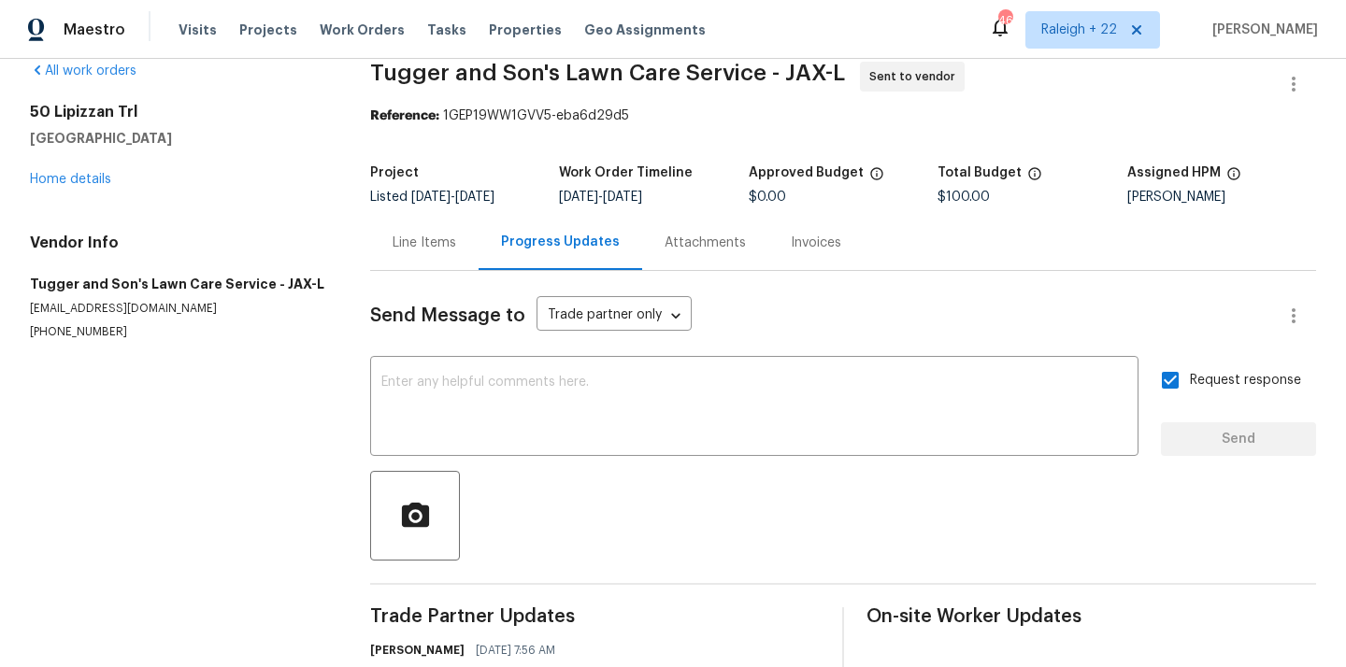
scroll to position [0, 0]
